Goal: Complete application form

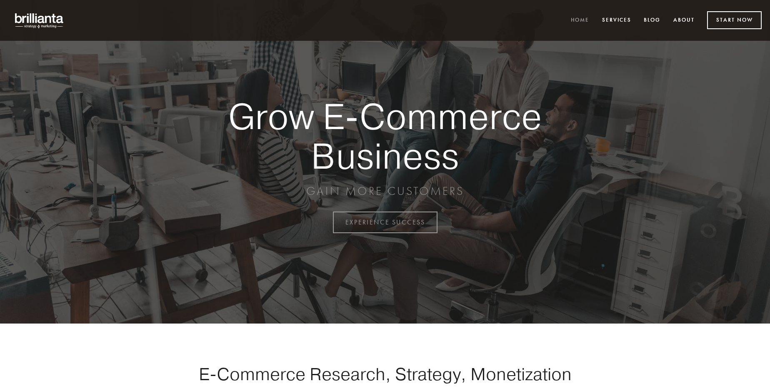
scroll to position [2184, 0]
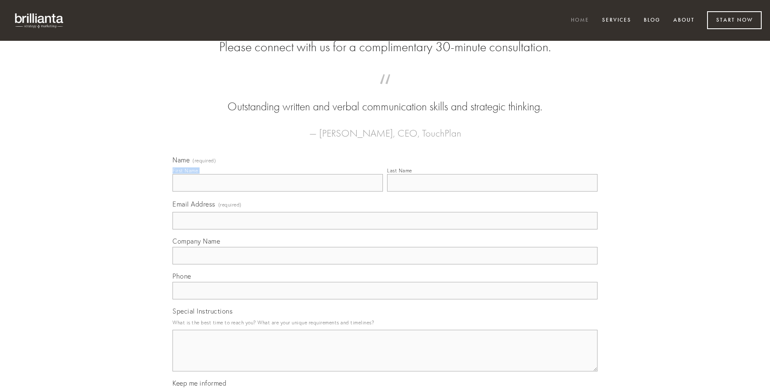
type input "[PERSON_NAME]"
click at [492, 192] on input "Last Name" at bounding box center [492, 183] width 210 height 18
type input "[PERSON_NAME]"
click at [385, 230] on input "Email Address (required)" at bounding box center [385, 221] width 425 height 18
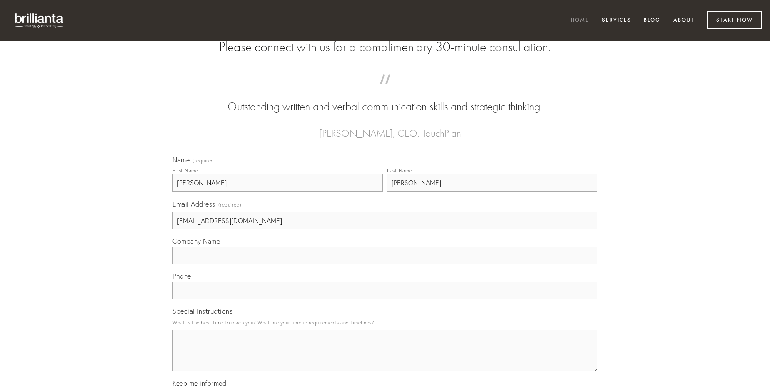
type input "[EMAIL_ADDRESS][DOMAIN_NAME]"
click at [385, 265] on input "Company Name" at bounding box center [385, 256] width 425 height 18
type input "quia"
click at [385, 300] on input "text" at bounding box center [385, 291] width 425 height 18
click at [385, 358] on textarea "Special Instructions" at bounding box center [385, 351] width 425 height 42
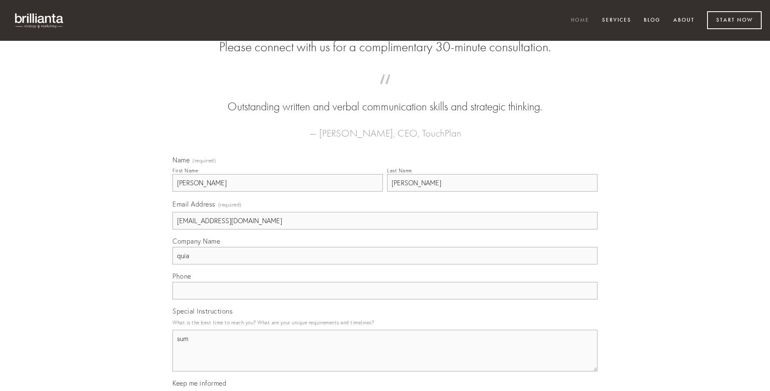
type textarea "sum"
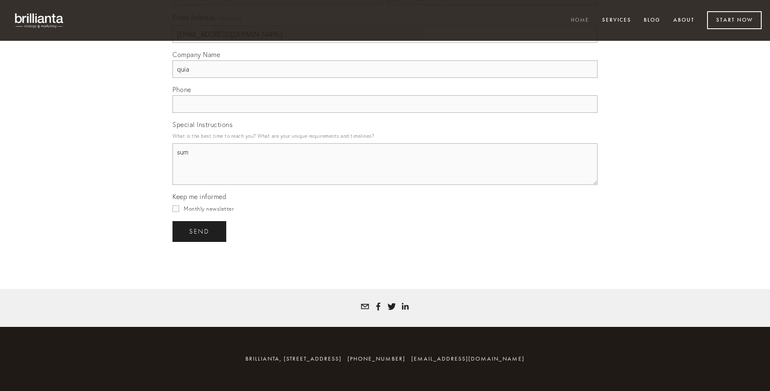
click at [200, 231] on span "send" at bounding box center [199, 232] width 20 height 8
